Goal: Information Seeking & Learning: Learn about a topic

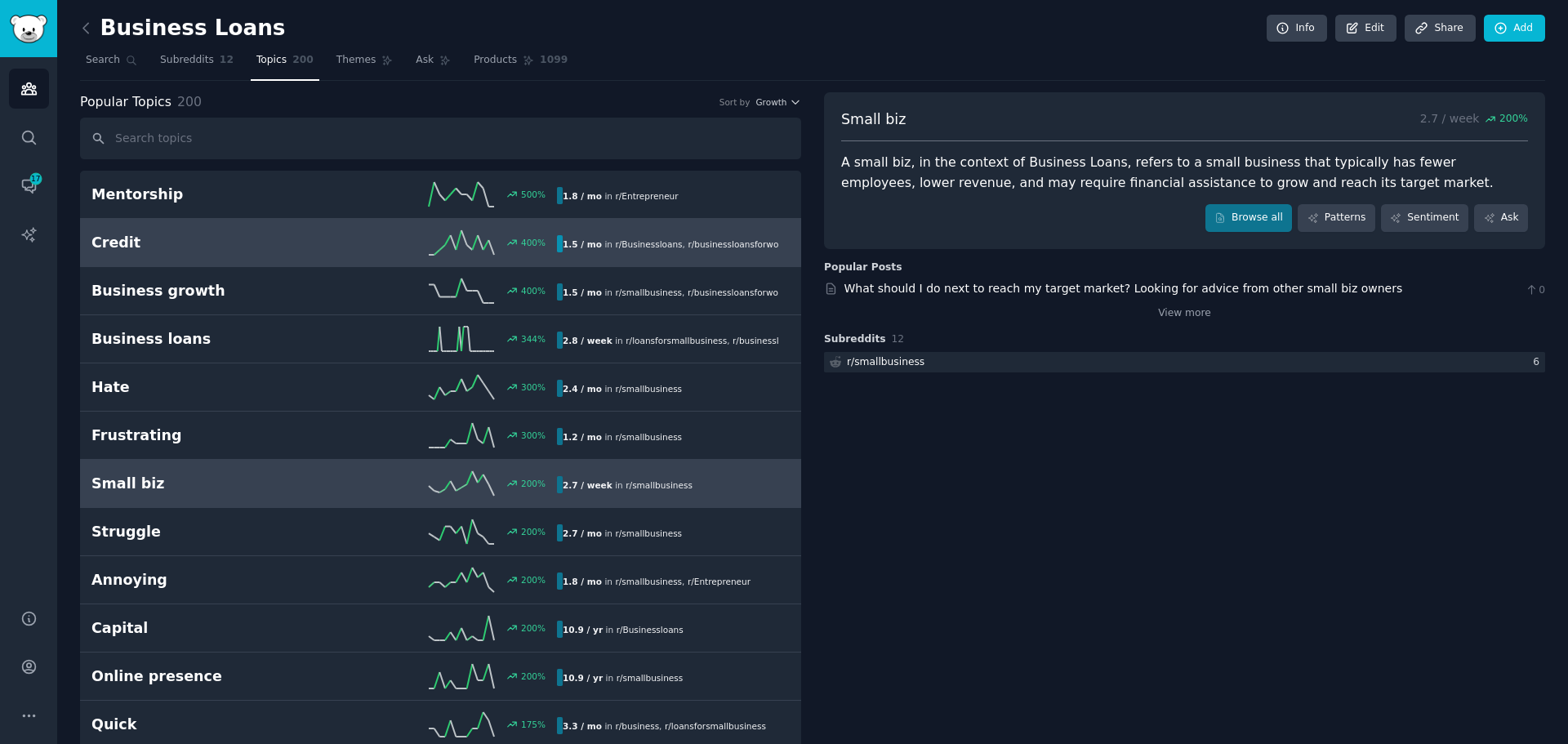
click at [652, 254] on div "Credit 400 % 1.5 / mo in r/ Businessloans , r/ businessloansforwomen" at bounding box center [441, 242] width 698 height 24
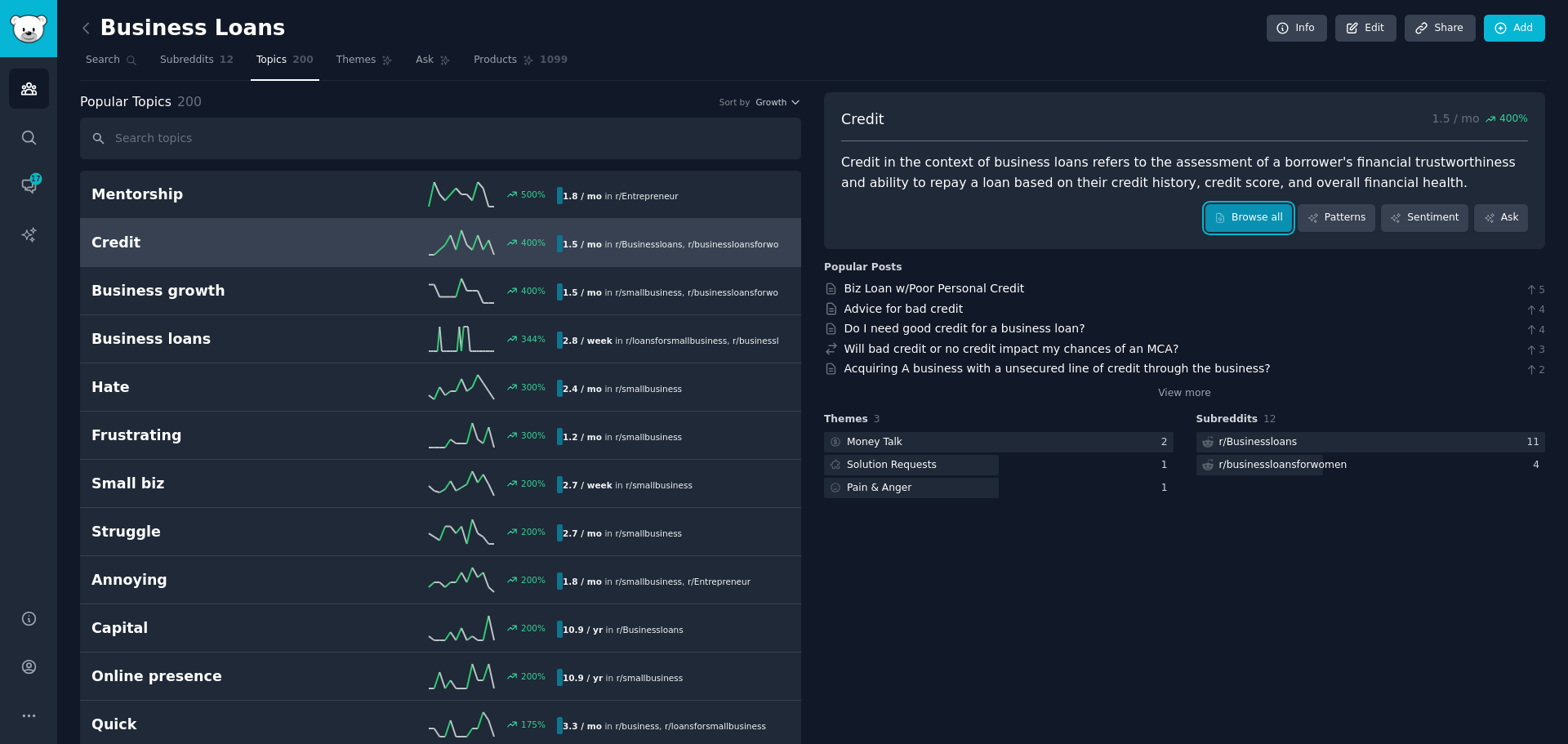
click at [1250, 214] on link "Browse all" at bounding box center [1249, 218] width 87 height 28
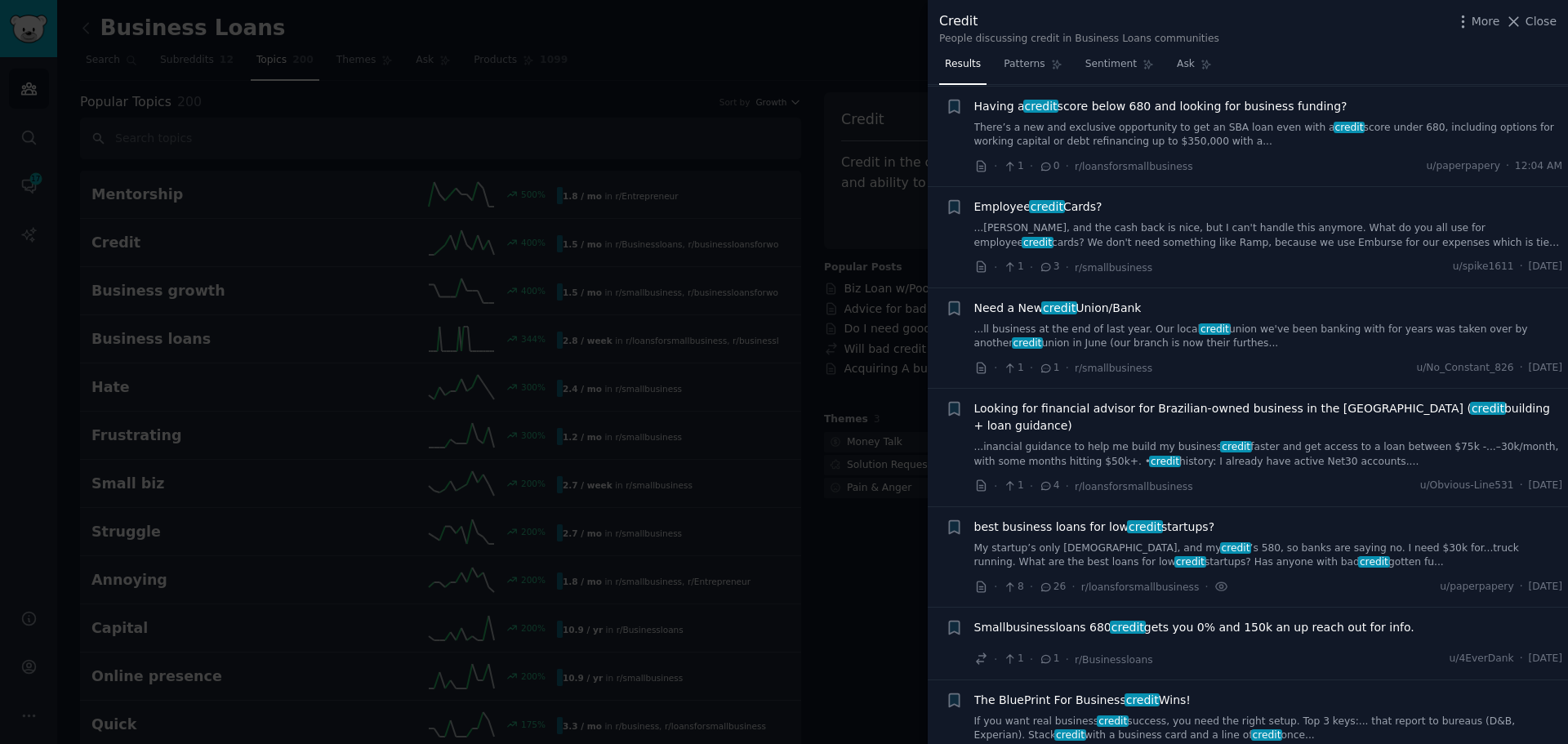
scroll to position [163, 0]
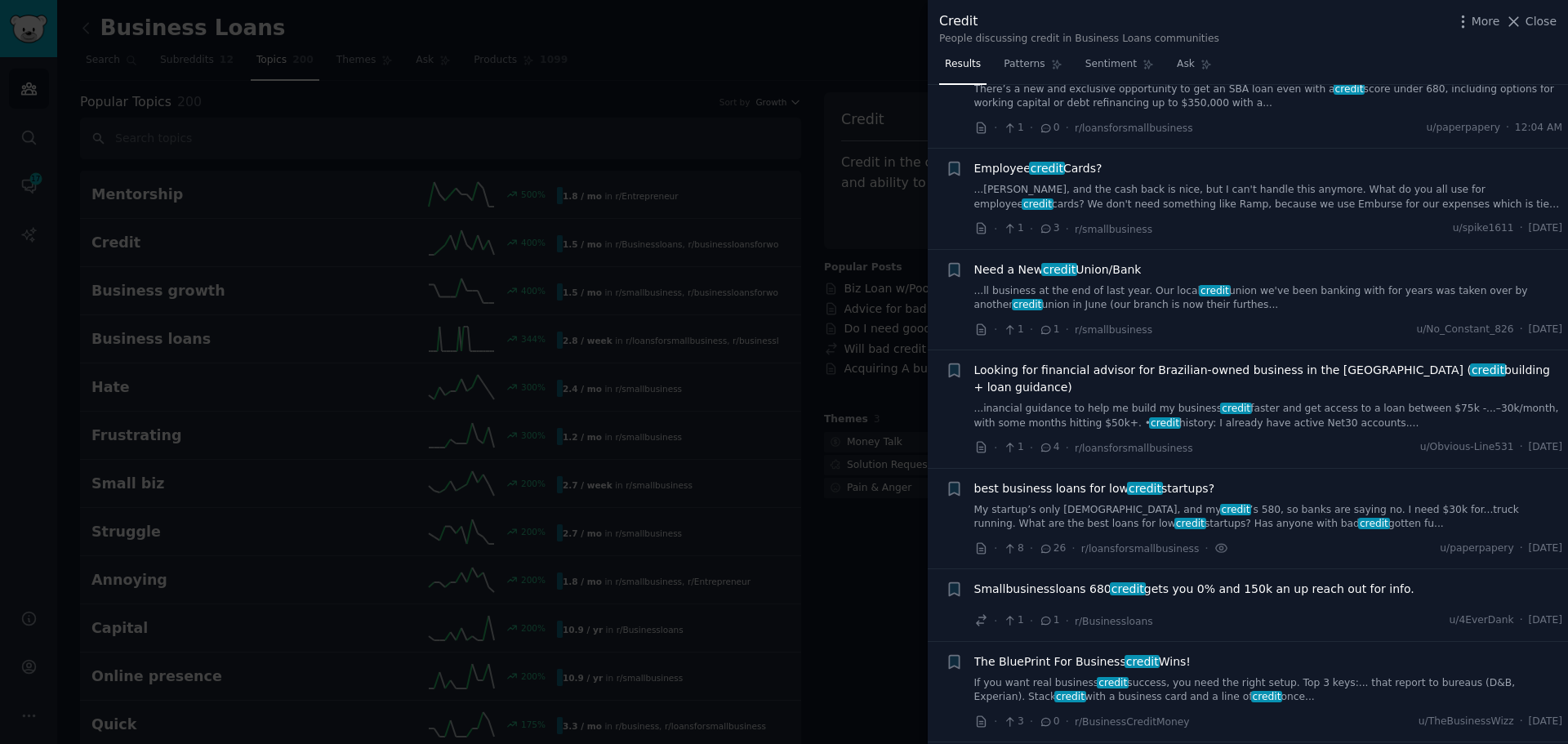
click at [1135, 482] on span "credit" at bounding box center [1144, 488] width 36 height 13
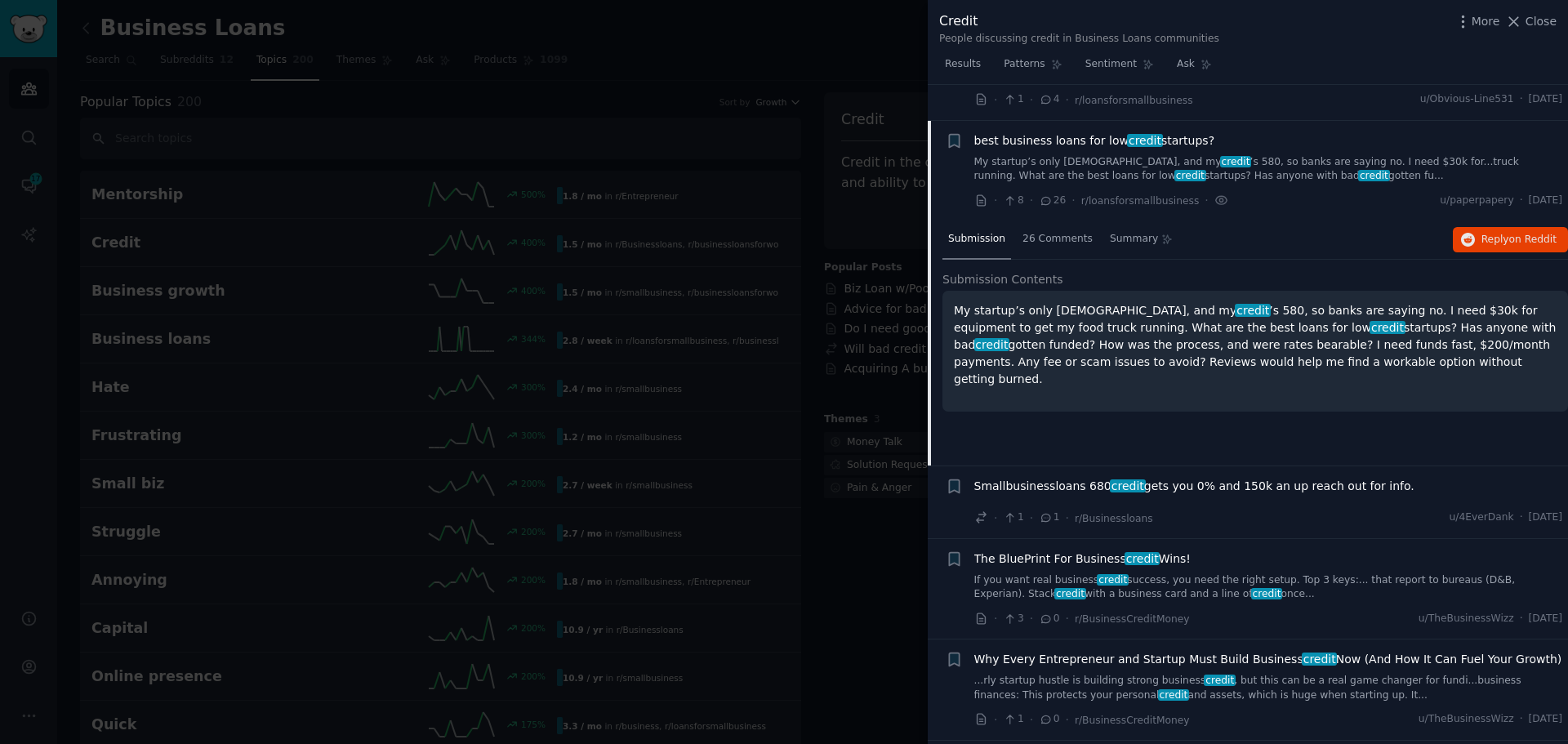
scroll to position [530, 0]
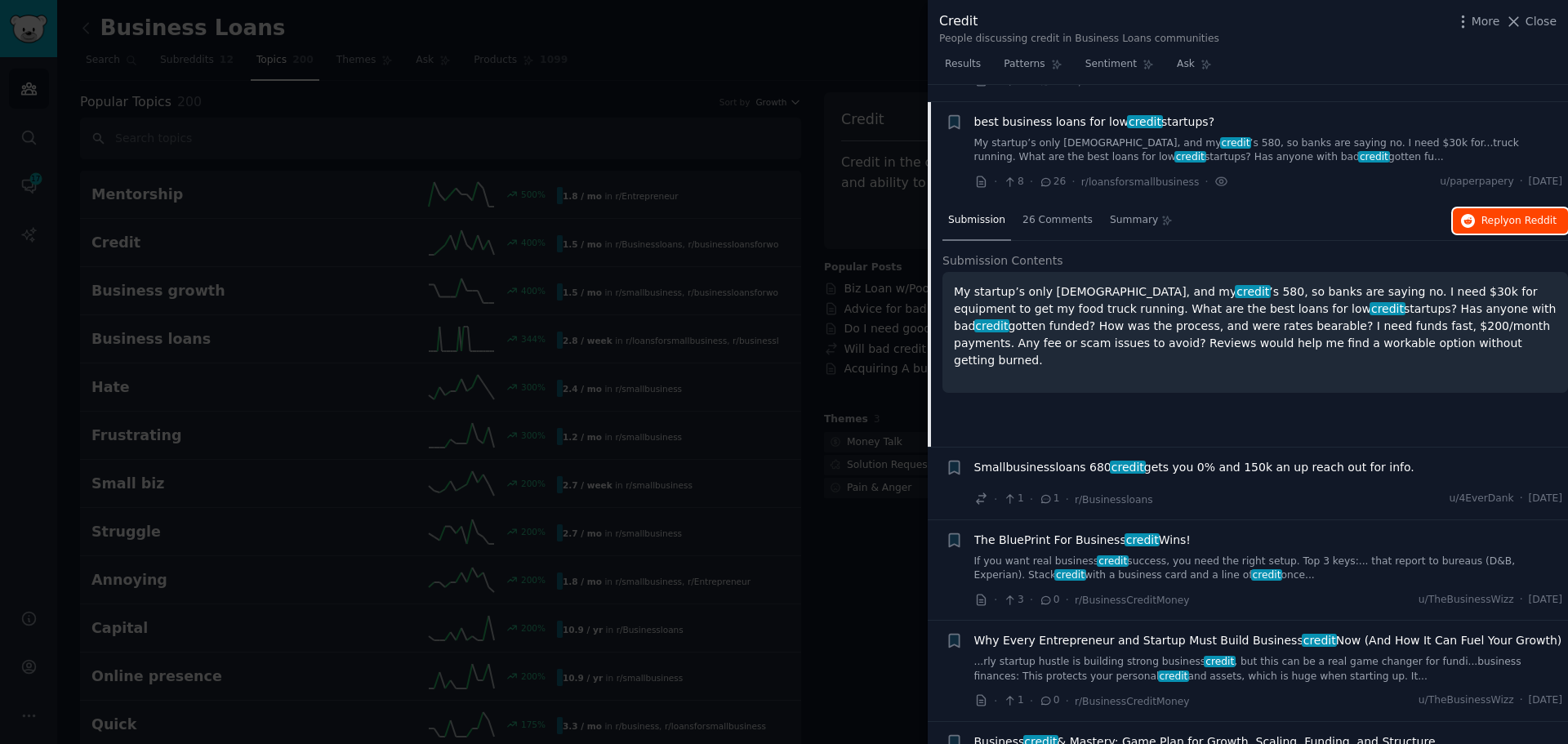
click at [1538, 215] on span "on Reddit" at bounding box center [1532, 220] width 47 height 12
click at [908, 37] on div at bounding box center [784, 372] width 1568 height 744
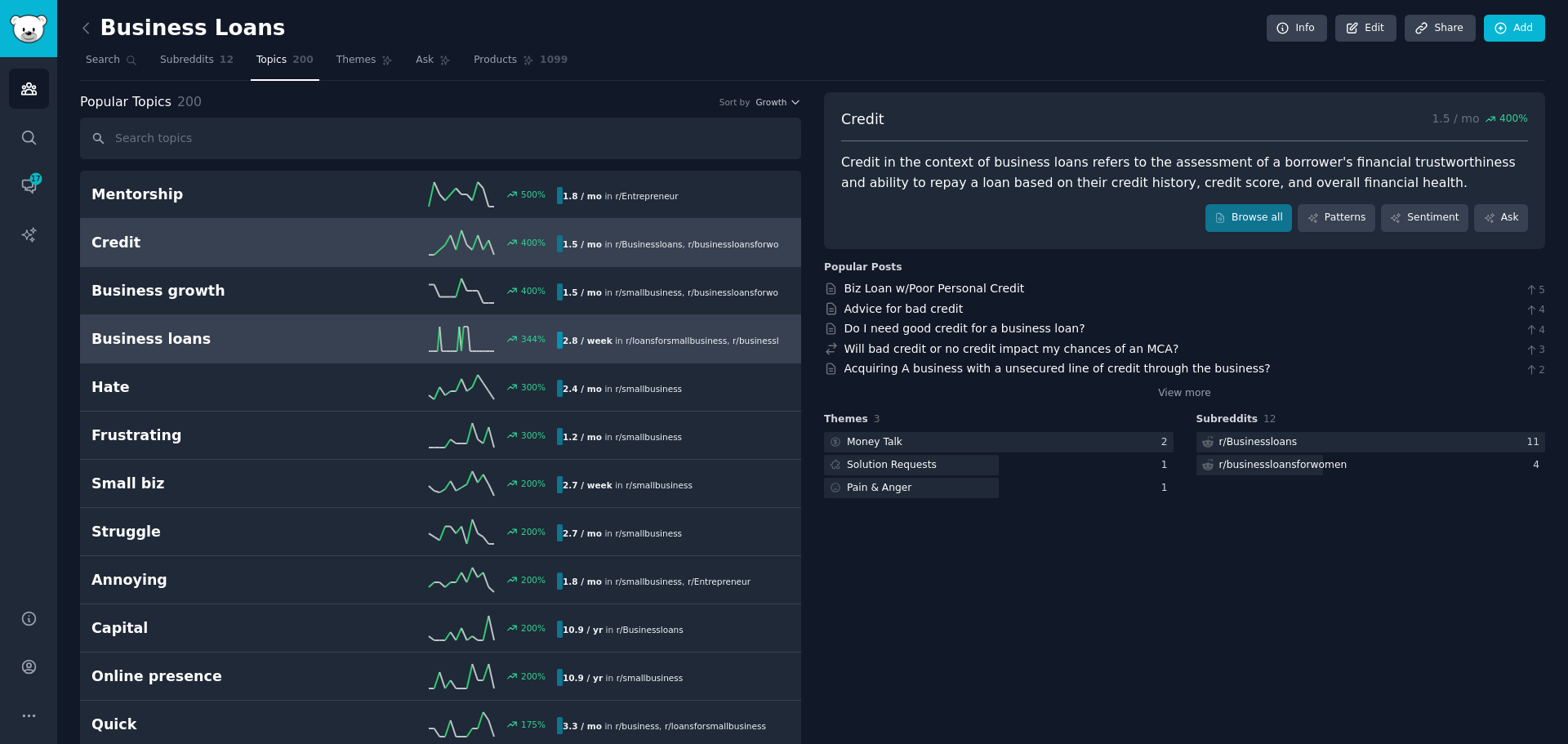
click at [582, 335] on b "2.8 / week" at bounding box center [588, 340] width 50 height 10
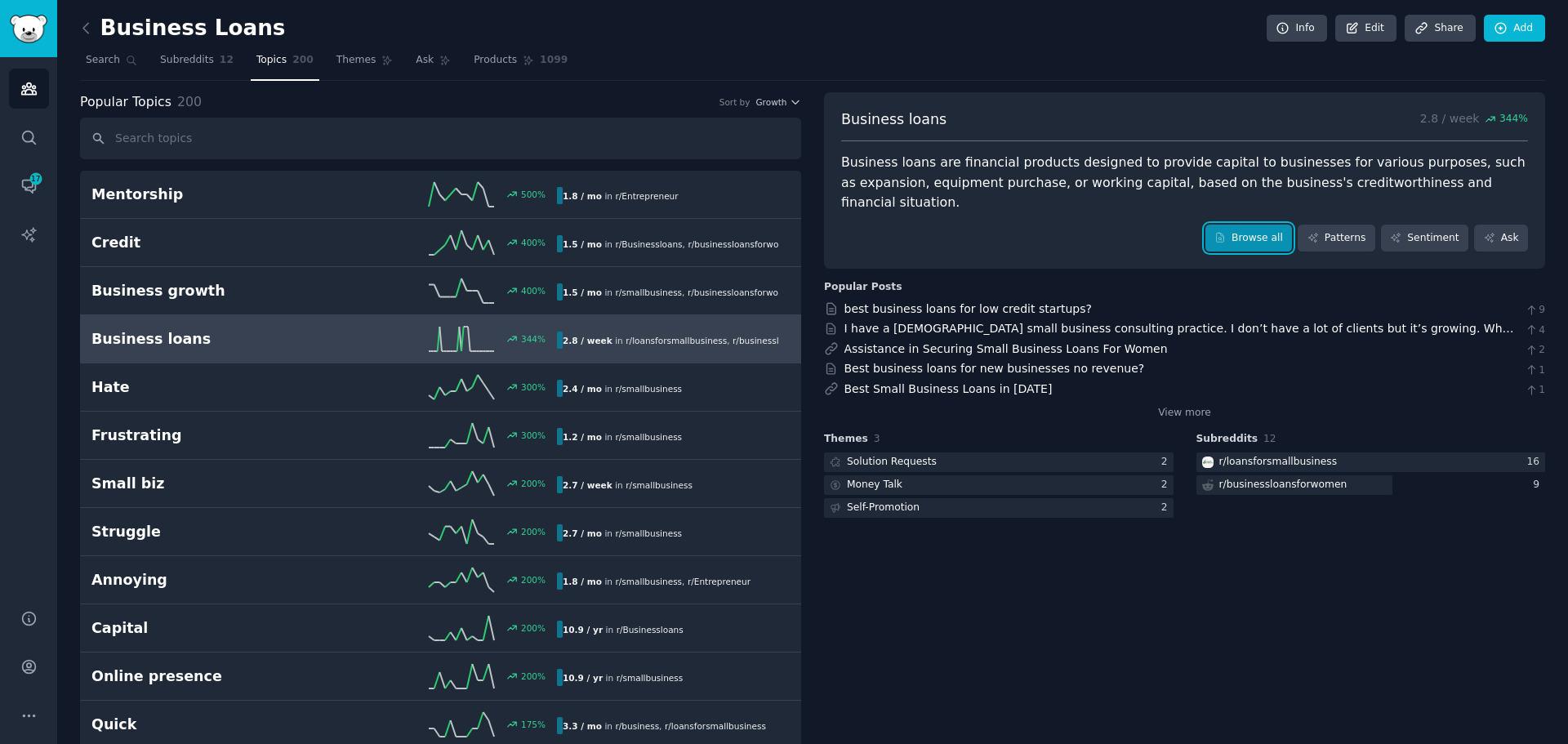
click at [1238, 225] on link "Browse all" at bounding box center [1249, 238] width 87 height 28
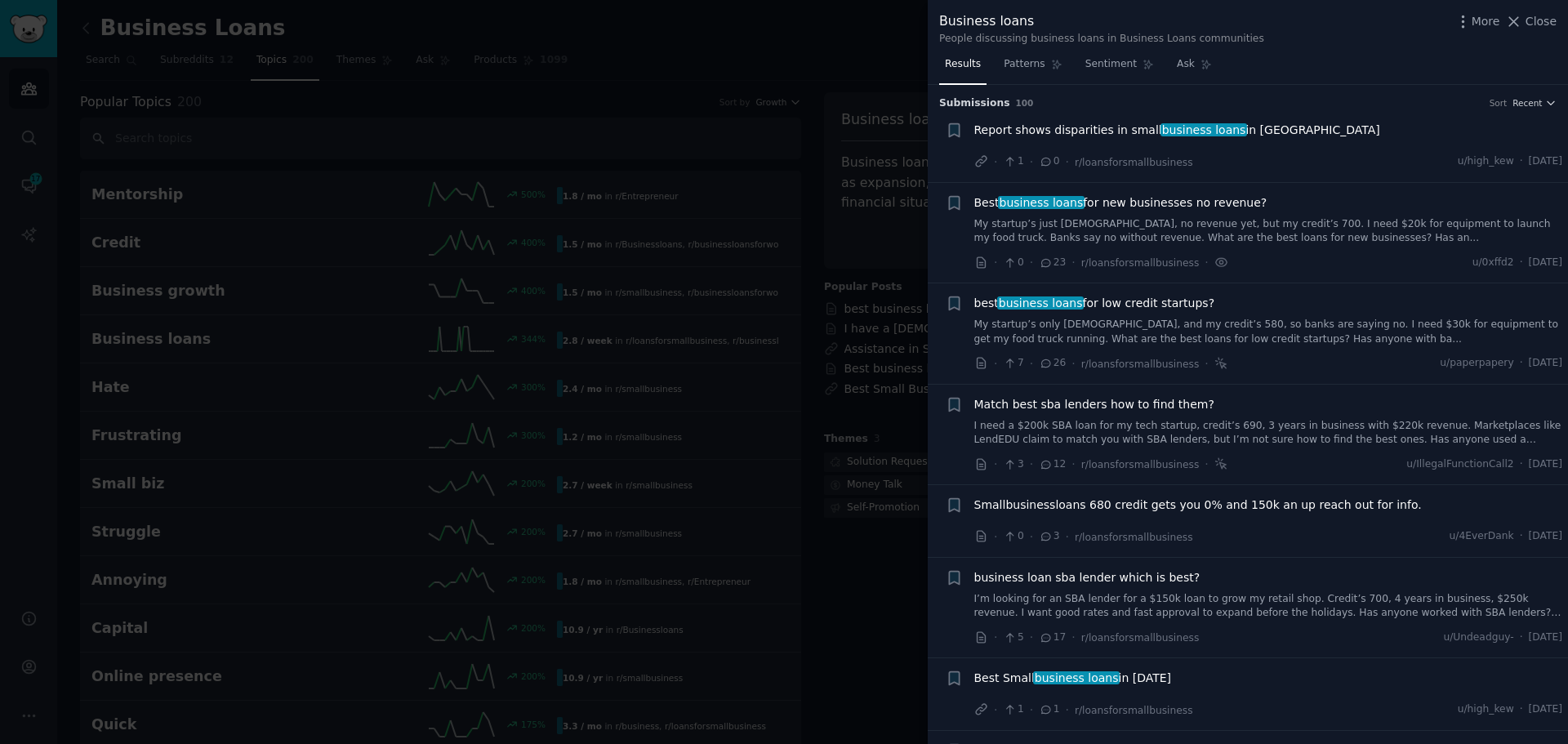
click at [617, 70] on div at bounding box center [784, 372] width 1568 height 744
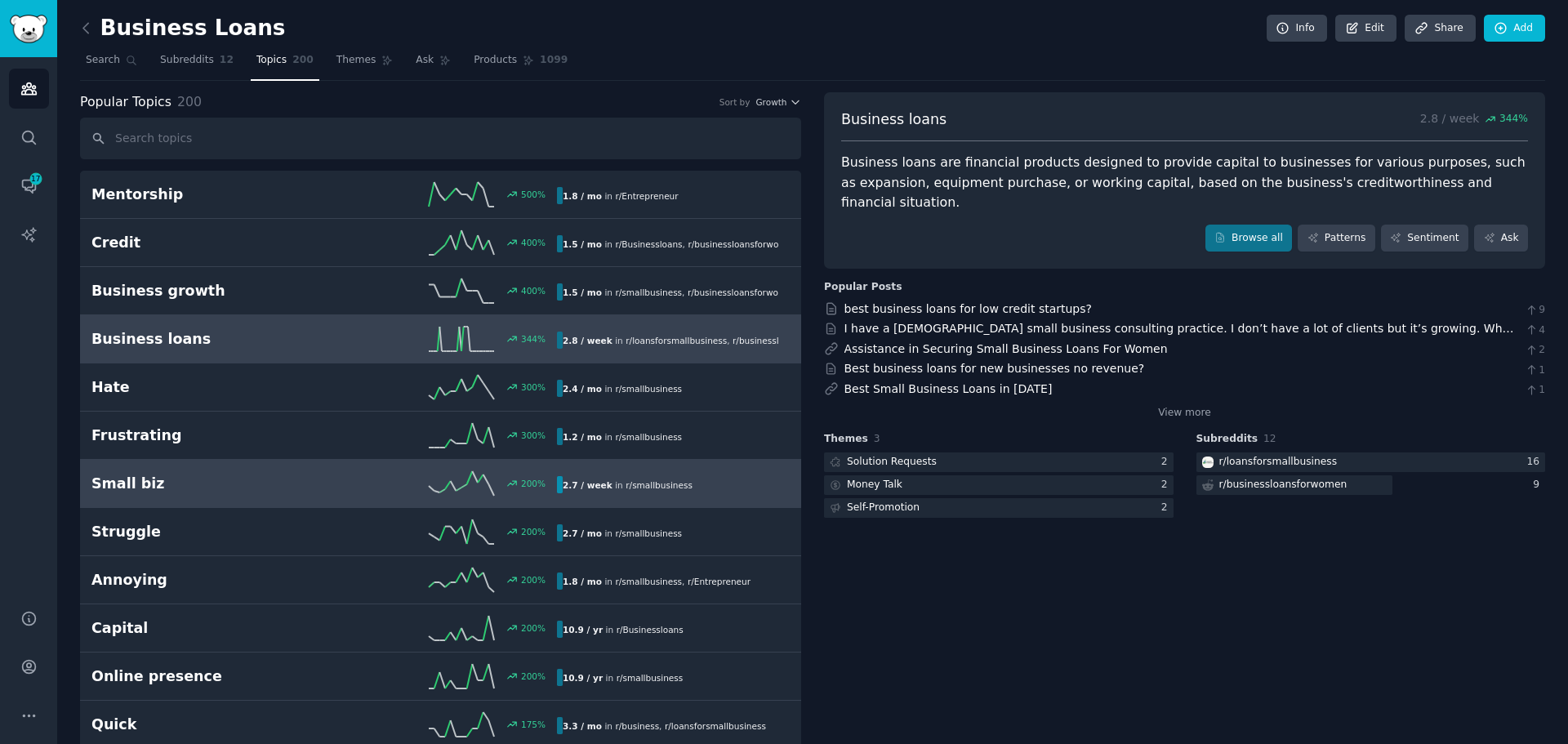
click at [625, 483] on span "r/ smallbusiness" at bounding box center [658, 484] width 67 height 10
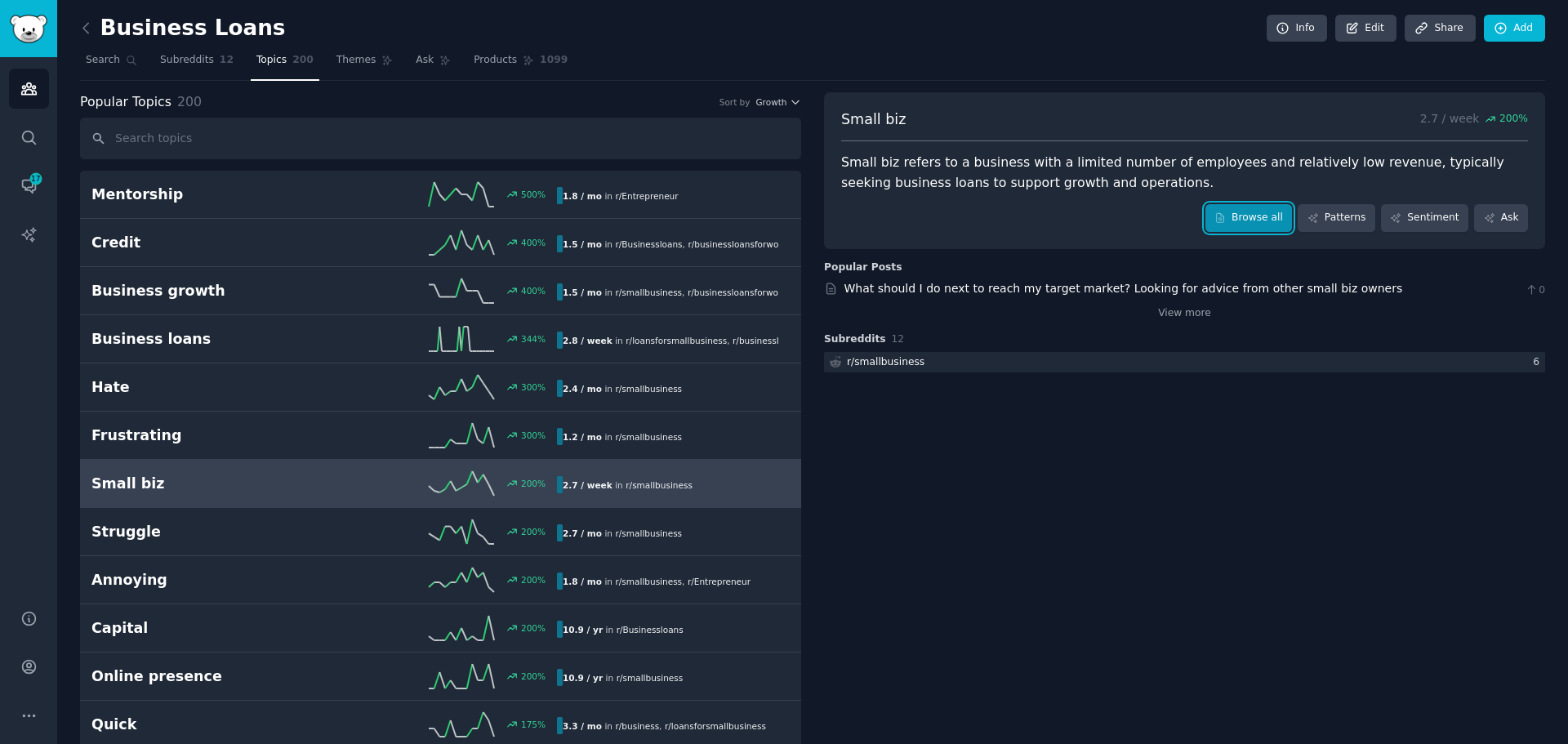
click at [1246, 216] on link "Browse all" at bounding box center [1249, 218] width 87 height 28
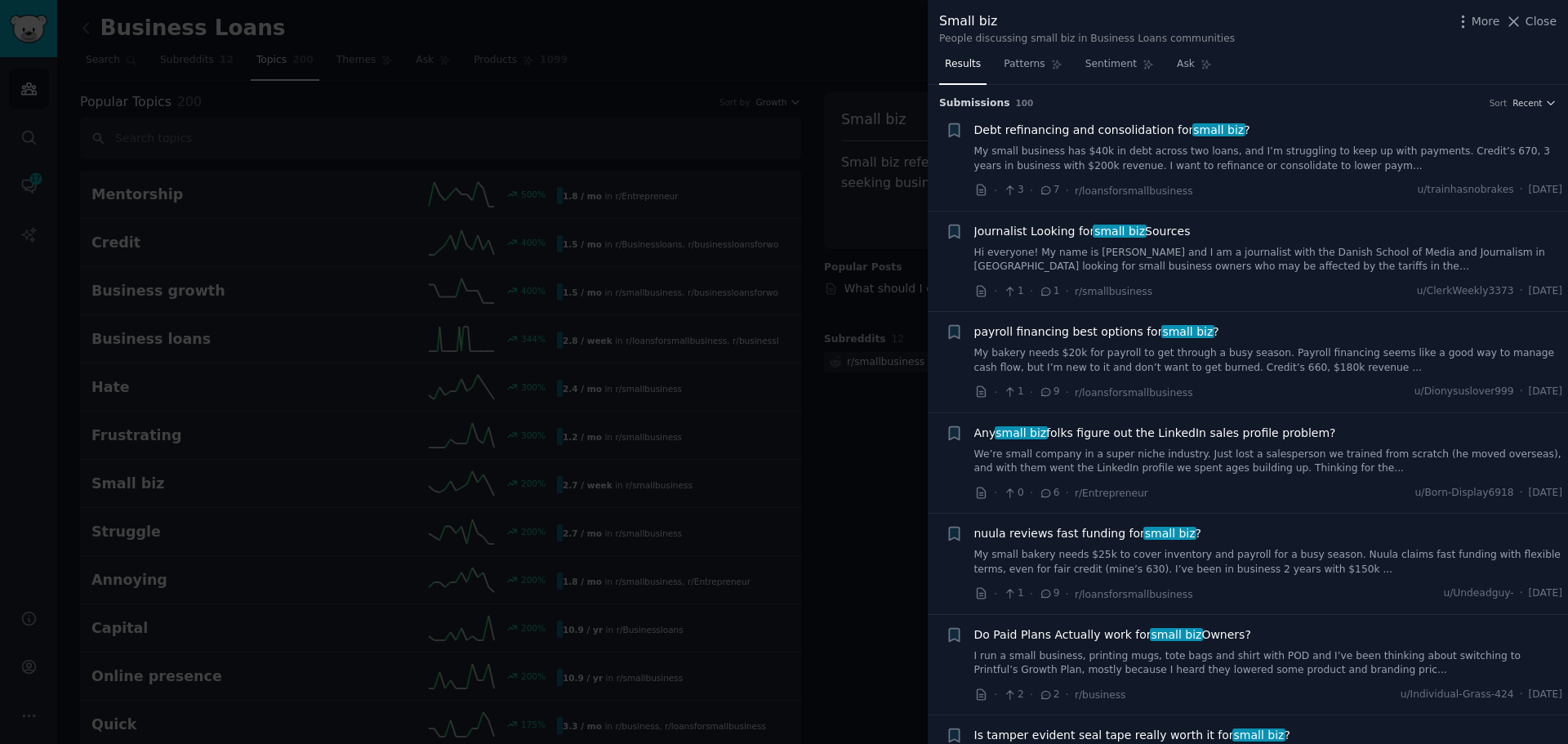
click at [696, 50] on div at bounding box center [784, 372] width 1568 height 744
